Goal: Information Seeking & Learning: Learn about a topic

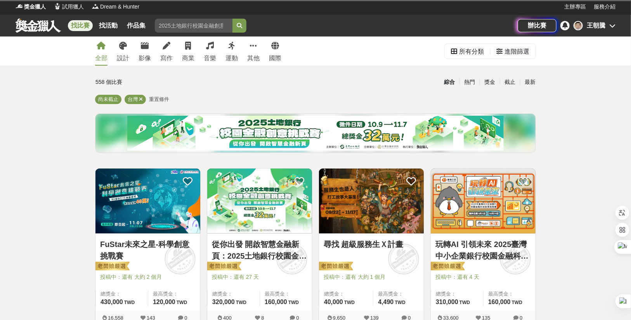
click at [131, 43] on div "全部 設計 影像 寫作 商業 音樂 運動 其他 國際" at bounding box center [187, 50] width 195 height 29
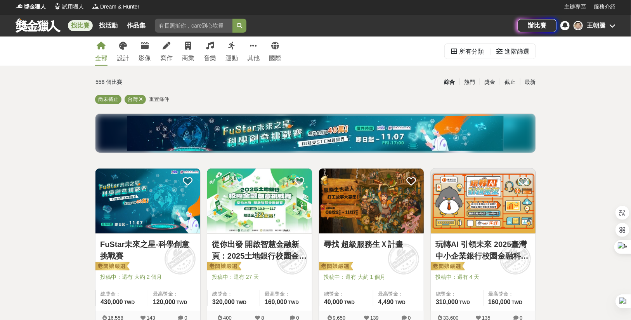
click at [138, 45] on div "全部 設計 影像 寫作 商業 音樂 運動 其他 國際" at bounding box center [187, 50] width 195 height 29
click at [140, 45] on link "影像" at bounding box center [144, 50] width 12 height 29
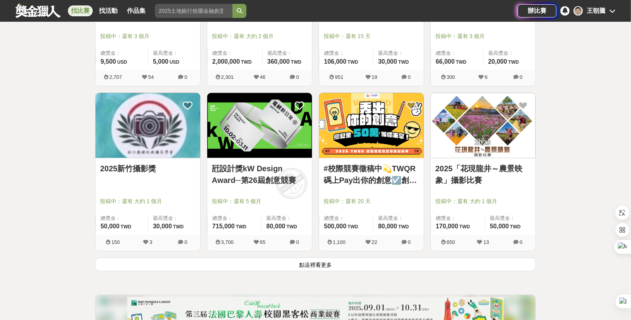
scroll to position [949, 0]
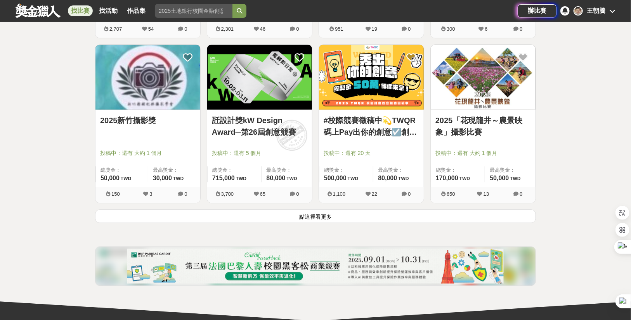
click at [320, 218] on button "點這裡看更多" at bounding box center [315, 216] width 441 height 14
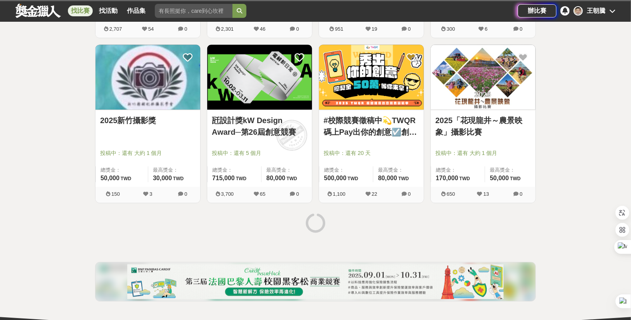
click at [497, 118] on link "2025「花現龍井～農景映象」攝影比賽" at bounding box center [482, 125] width 95 height 23
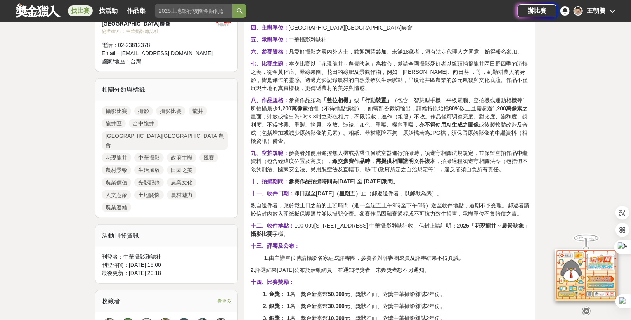
scroll to position [325, 0]
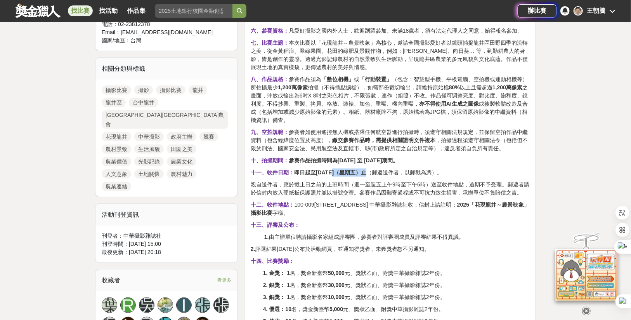
drag, startPoint x: 333, startPoint y: 172, endPoint x: 361, endPoint y: 171, distance: 28.7
click at [361, 171] on strong "即日起至2025年11月14日（星期五）止" at bounding box center [330, 172] width 72 height 6
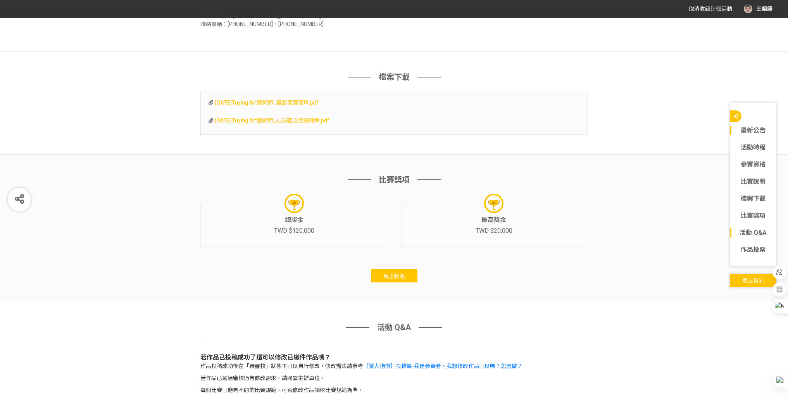
click at [750, 132] on link "最新公告" at bounding box center [753, 130] width 47 height 9
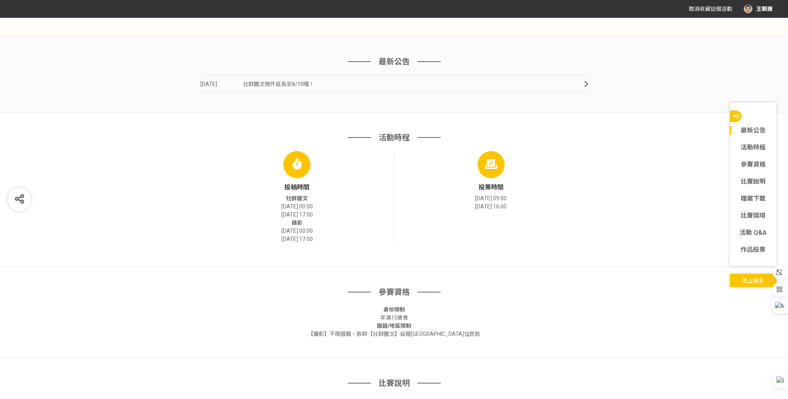
scroll to position [320, 0]
click at [755, 166] on link "參賽資格" at bounding box center [753, 164] width 47 height 9
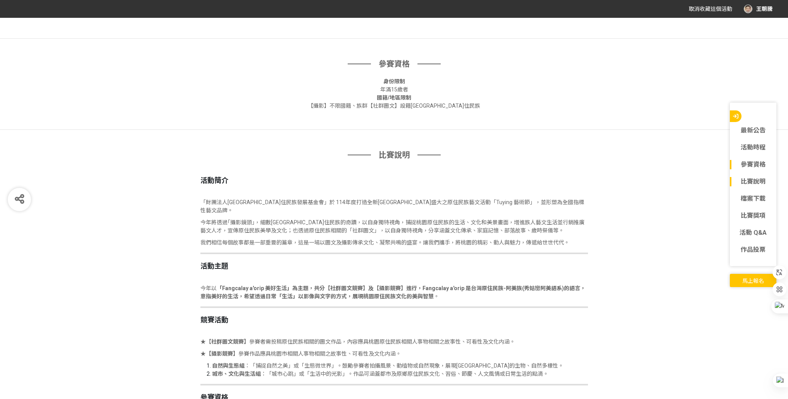
scroll to position [551, 0]
drag, startPoint x: 749, startPoint y: 236, endPoint x: 752, endPoint y: 244, distance: 8.1
click at [750, 236] on link "活動 Q&A" at bounding box center [753, 232] width 47 height 9
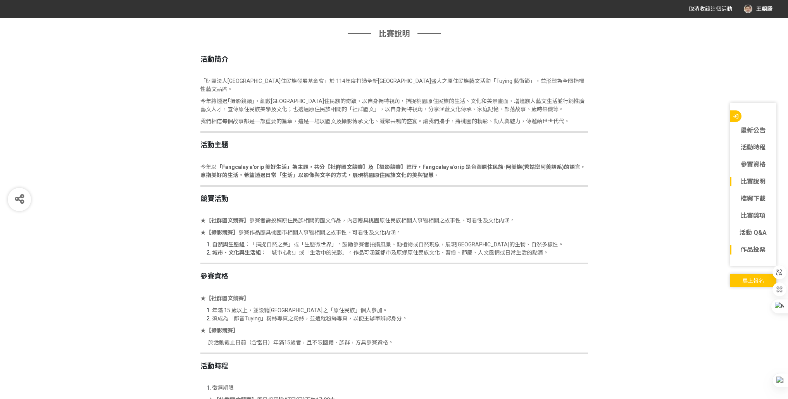
scroll to position [1444, 0]
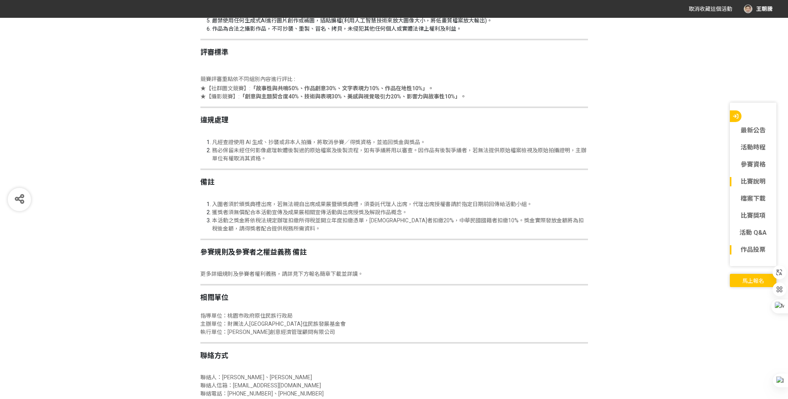
click at [752, 250] on link "作品投票" at bounding box center [753, 249] width 47 height 9
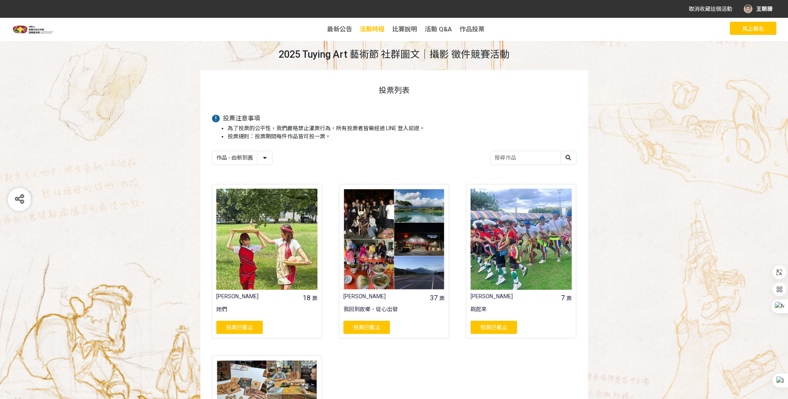
click at [375, 30] on span "活動時程" at bounding box center [372, 29] width 25 height 7
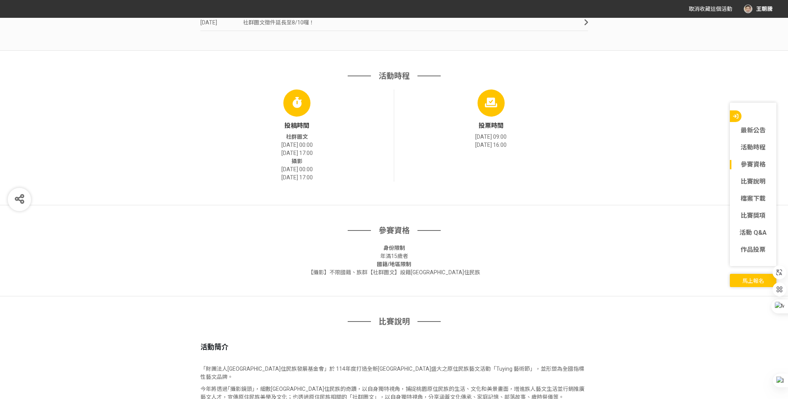
scroll to position [391, 0]
